Goal: Check status: Check status

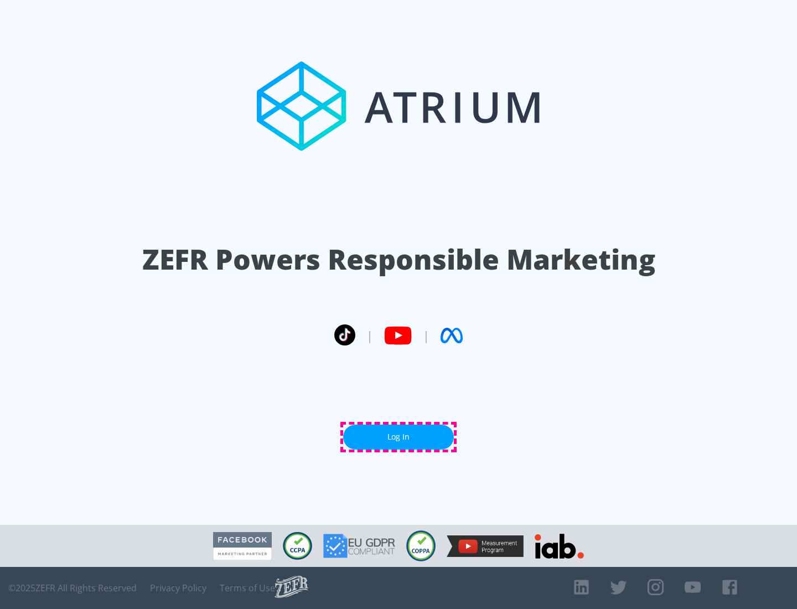
click at [398, 437] on link "Log In" at bounding box center [398, 436] width 111 height 25
